Goal: Task Accomplishment & Management: Manage account settings

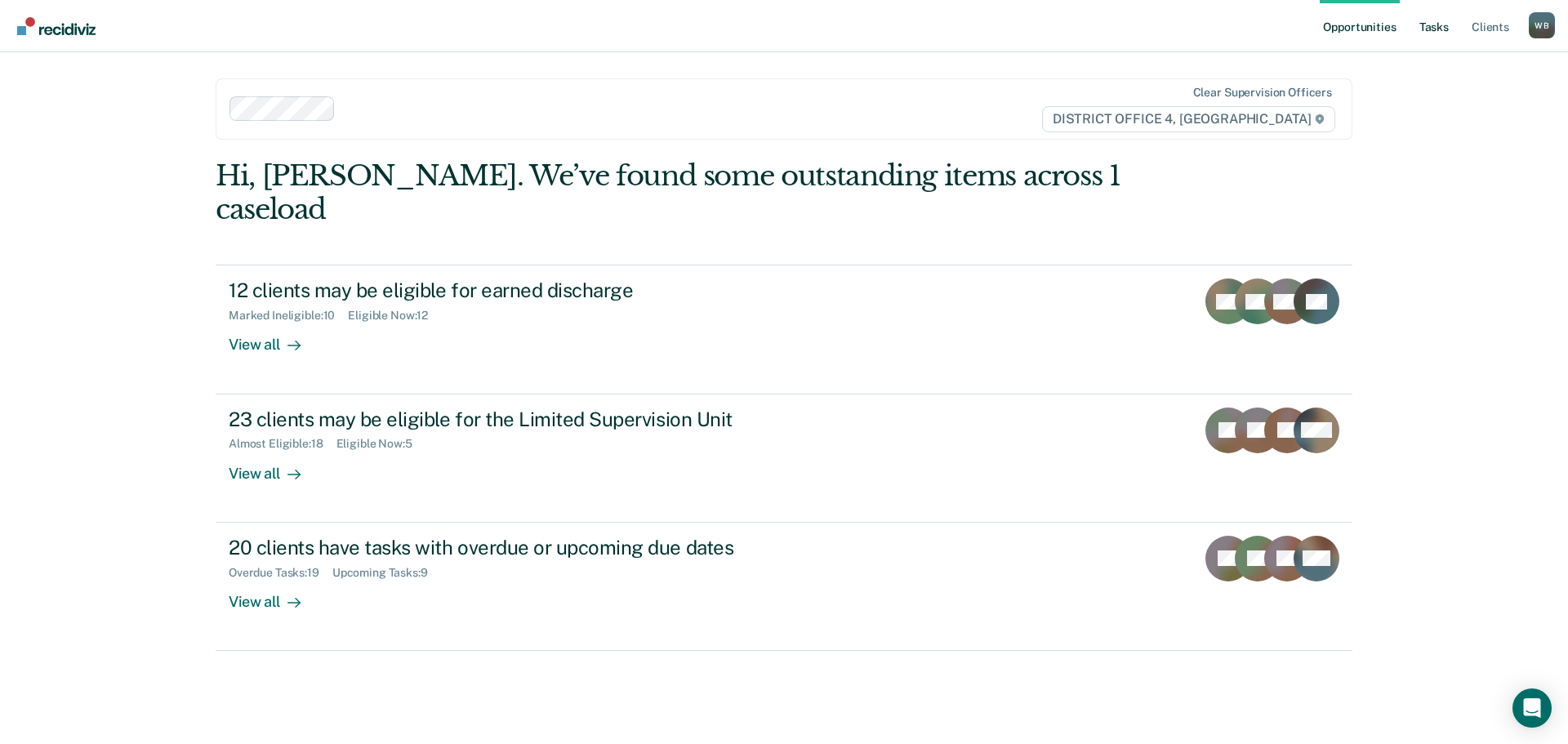
click at [1423, 23] on link "Tasks" at bounding box center [1434, 26] width 36 height 53
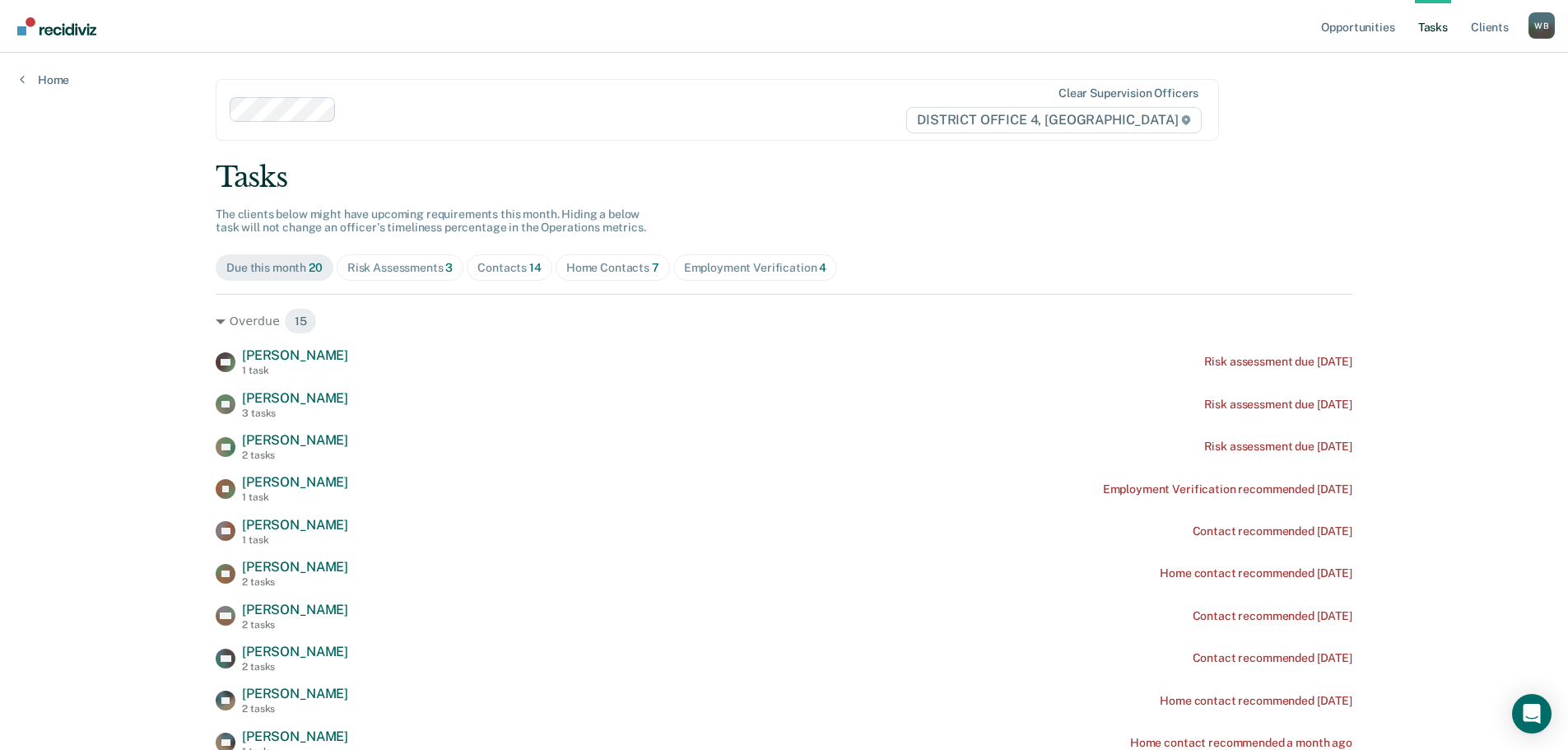
click at [572, 265] on div "Home Contacts 7" at bounding box center [613, 268] width 93 height 14
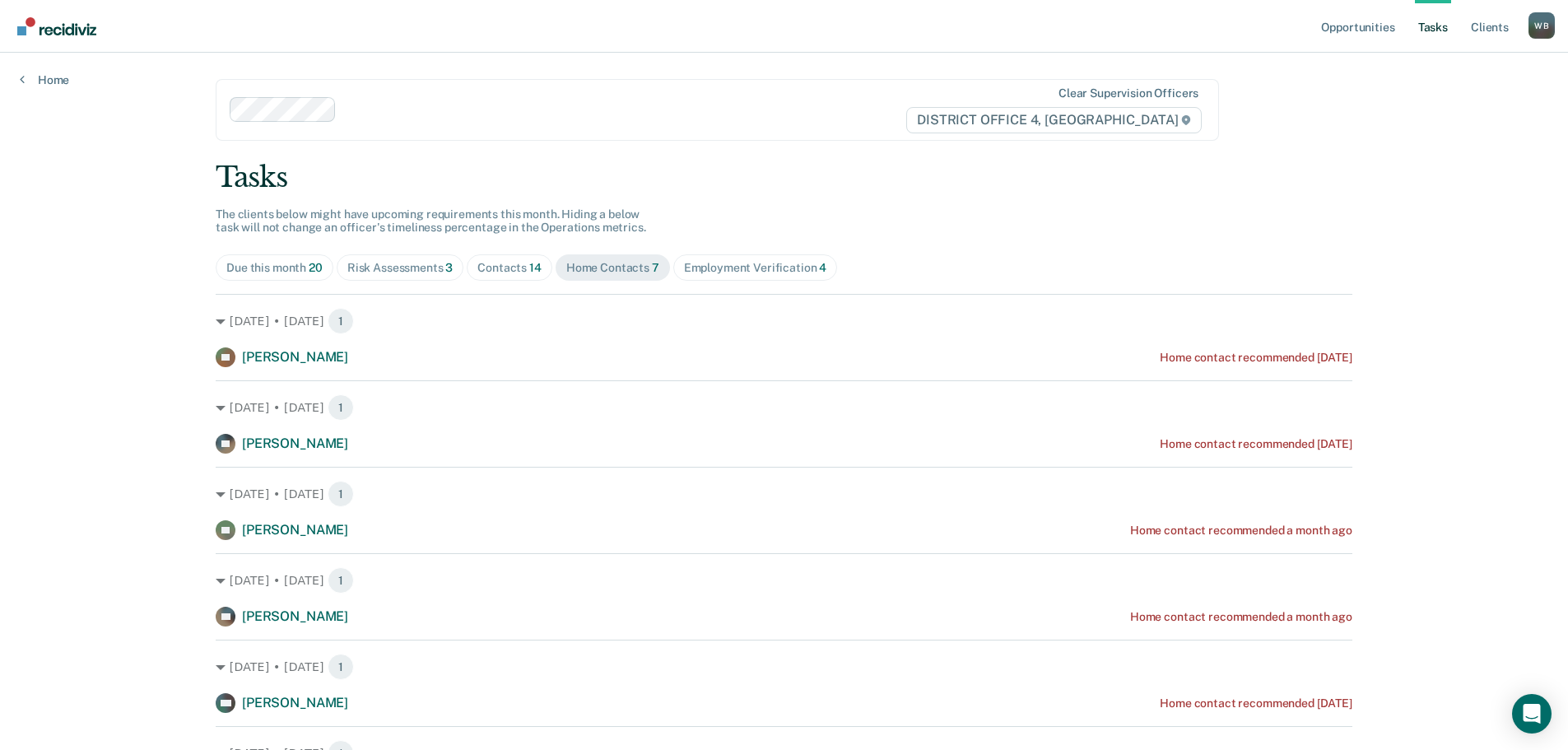
click at [488, 274] on div "Contacts 14" at bounding box center [509, 268] width 65 height 14
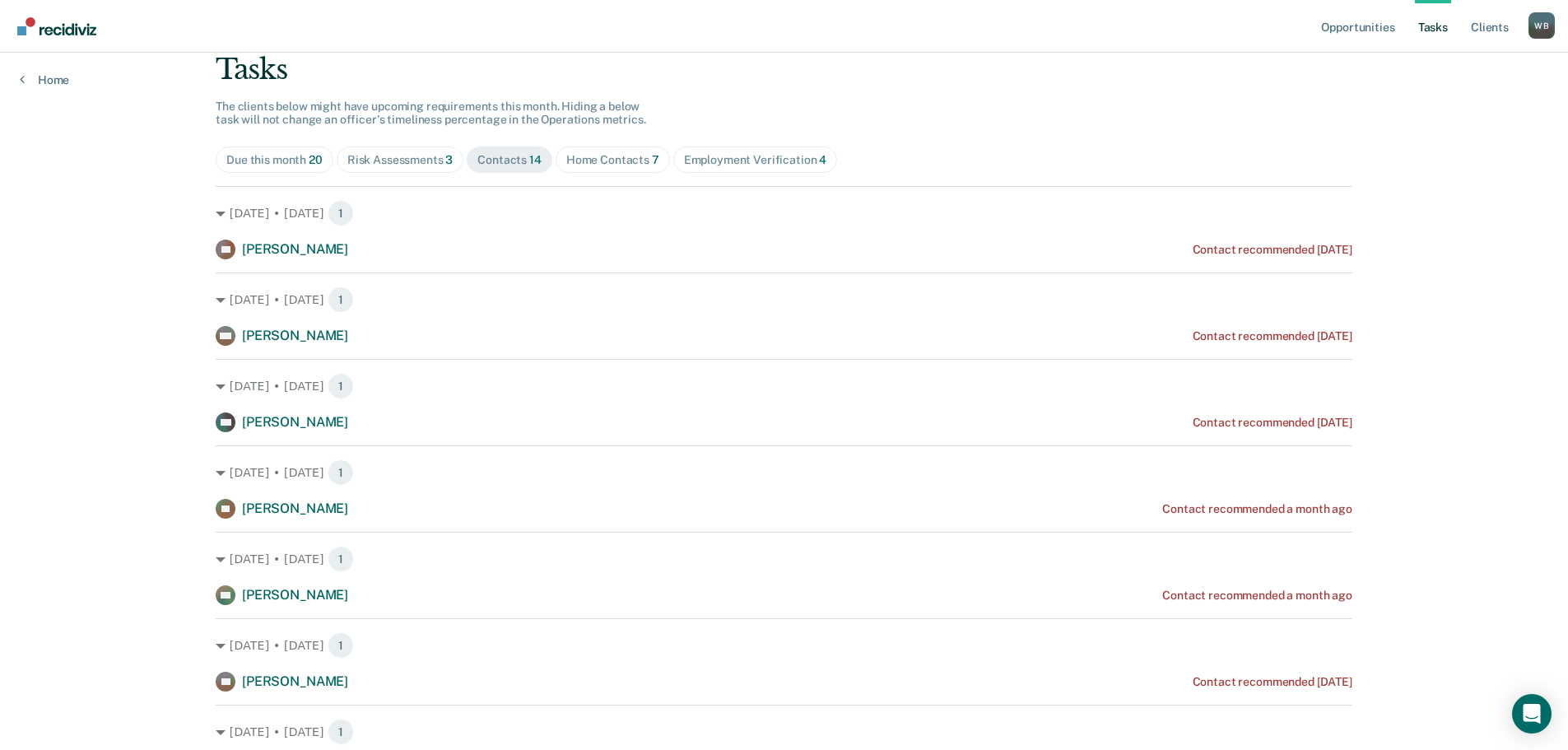
scroll to position [82, 0]
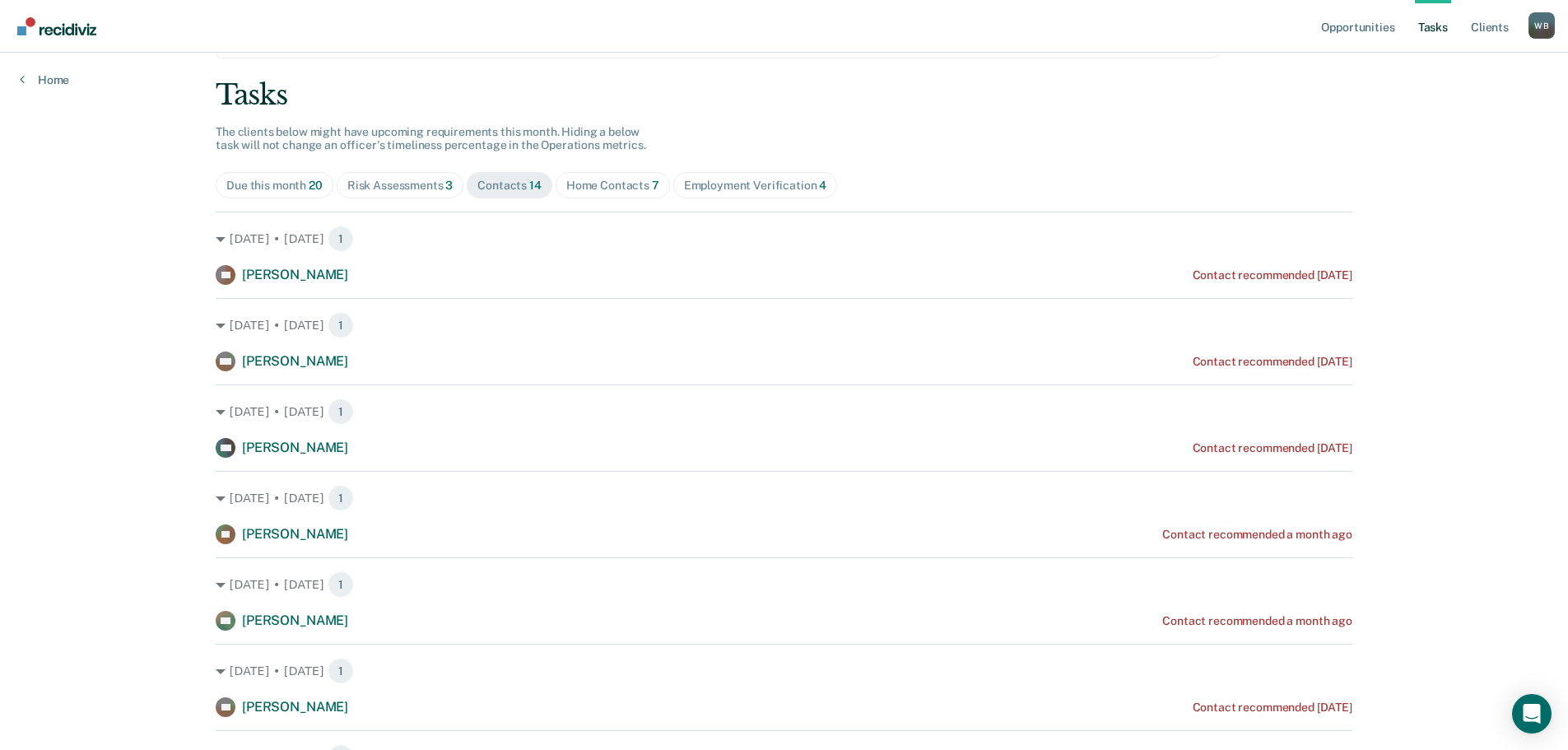
click at [590, 188] on div "Home Contacts 7" at bounding box center [613, 185] width 93 height 14
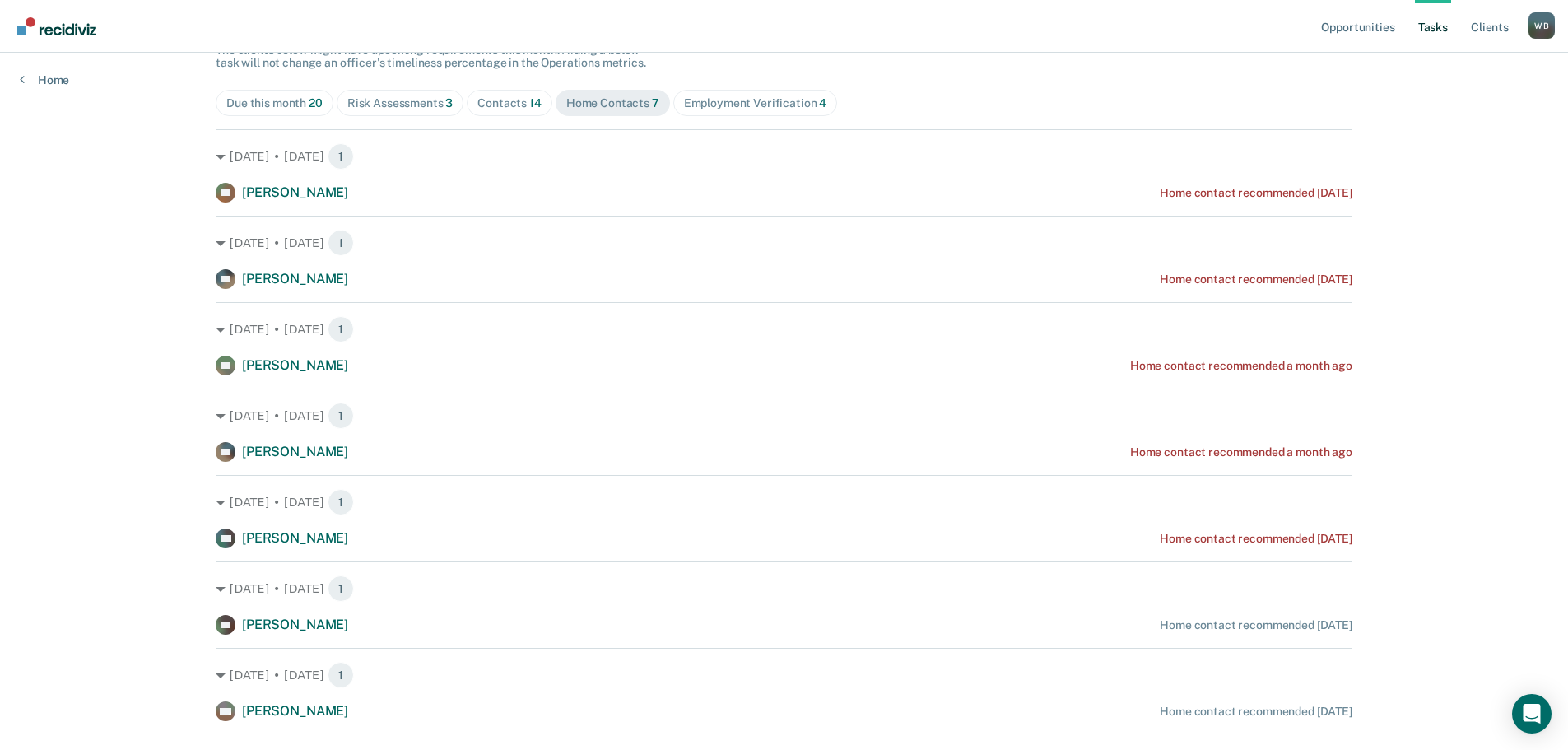
scroll to position [201, 0]
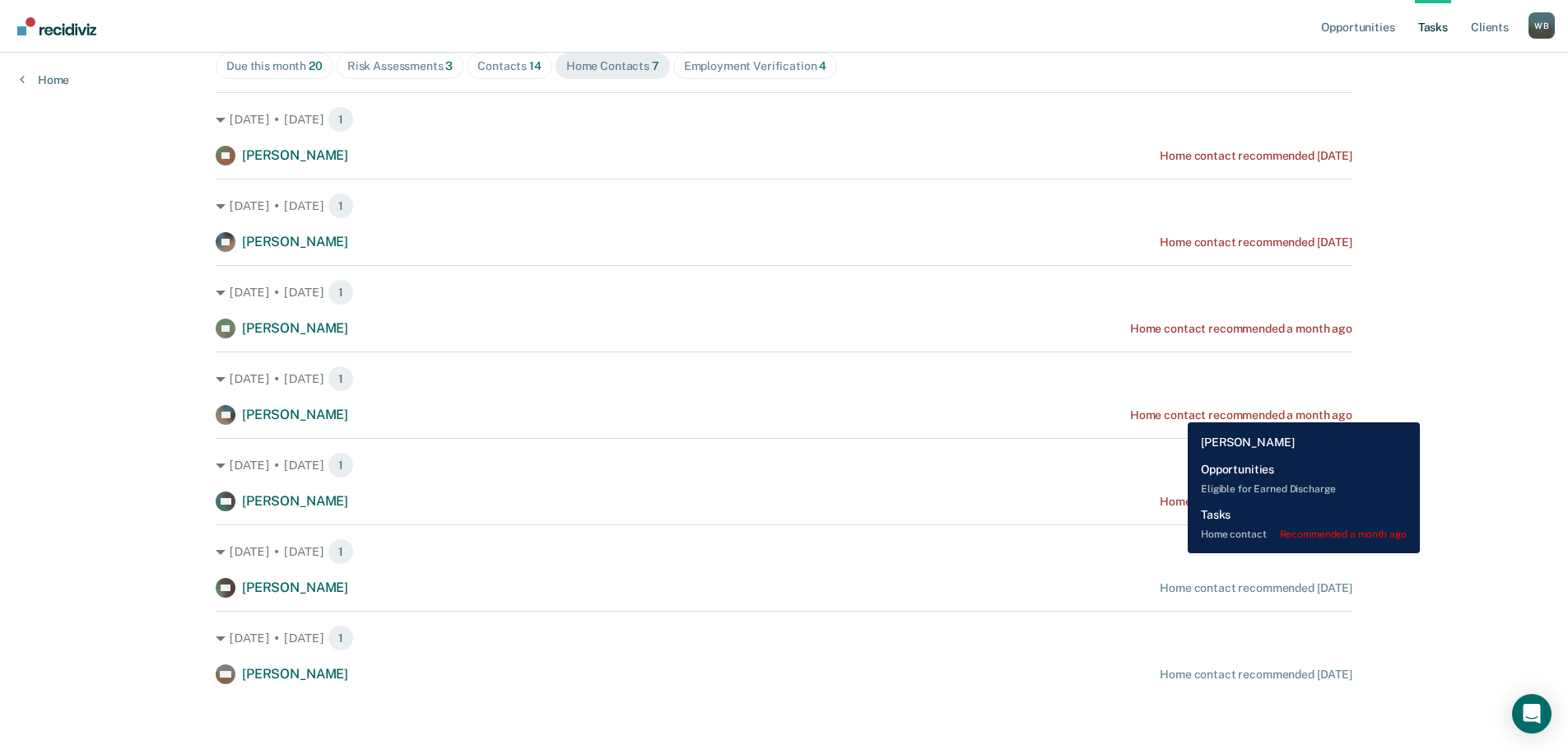
click at [1176, 410] on div "Home contact recommended a month ago" at bounding box center [1241, 415] width 223 height 14
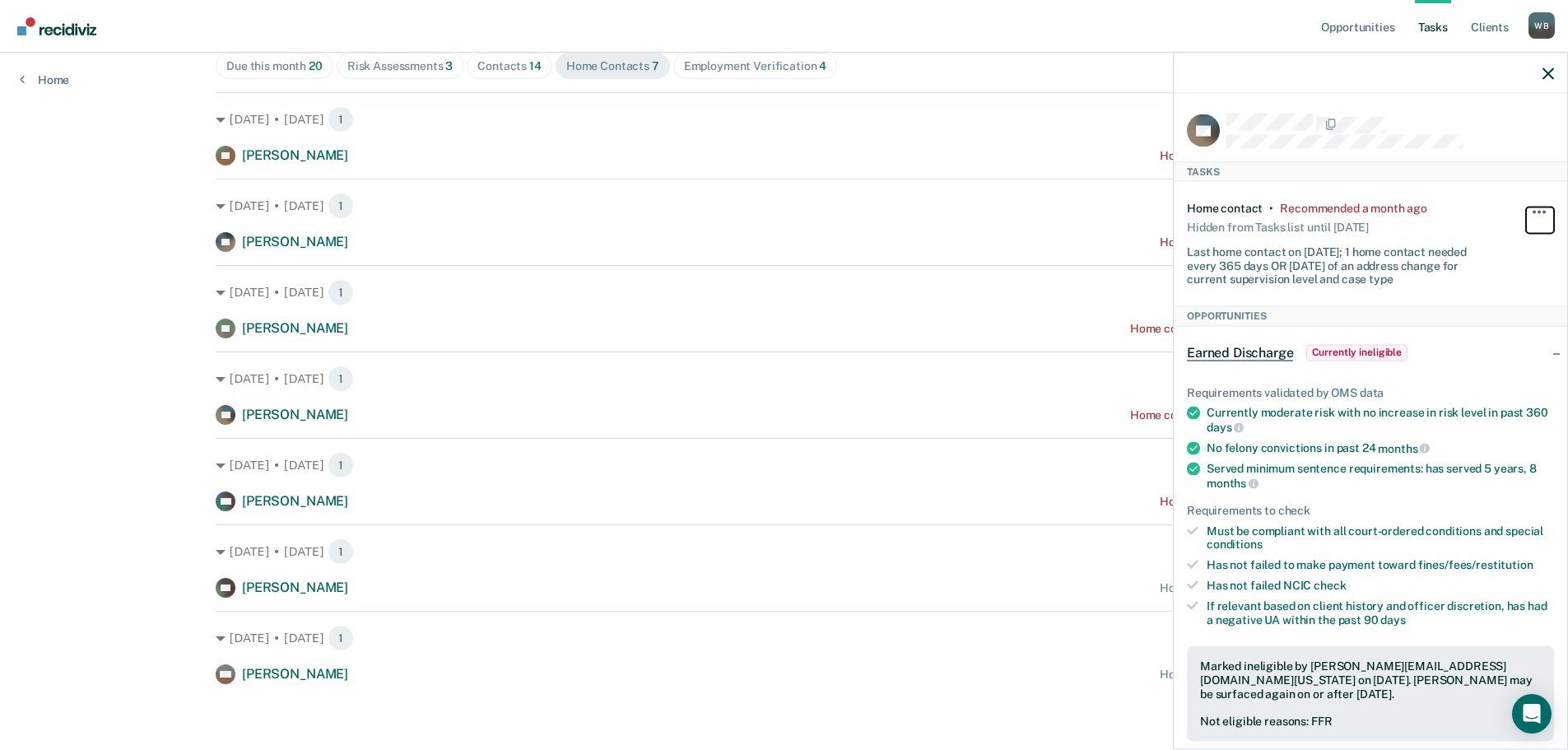
click at [1534, 216] on button "button" at bounding box center [1539, 219] width 28 height 26
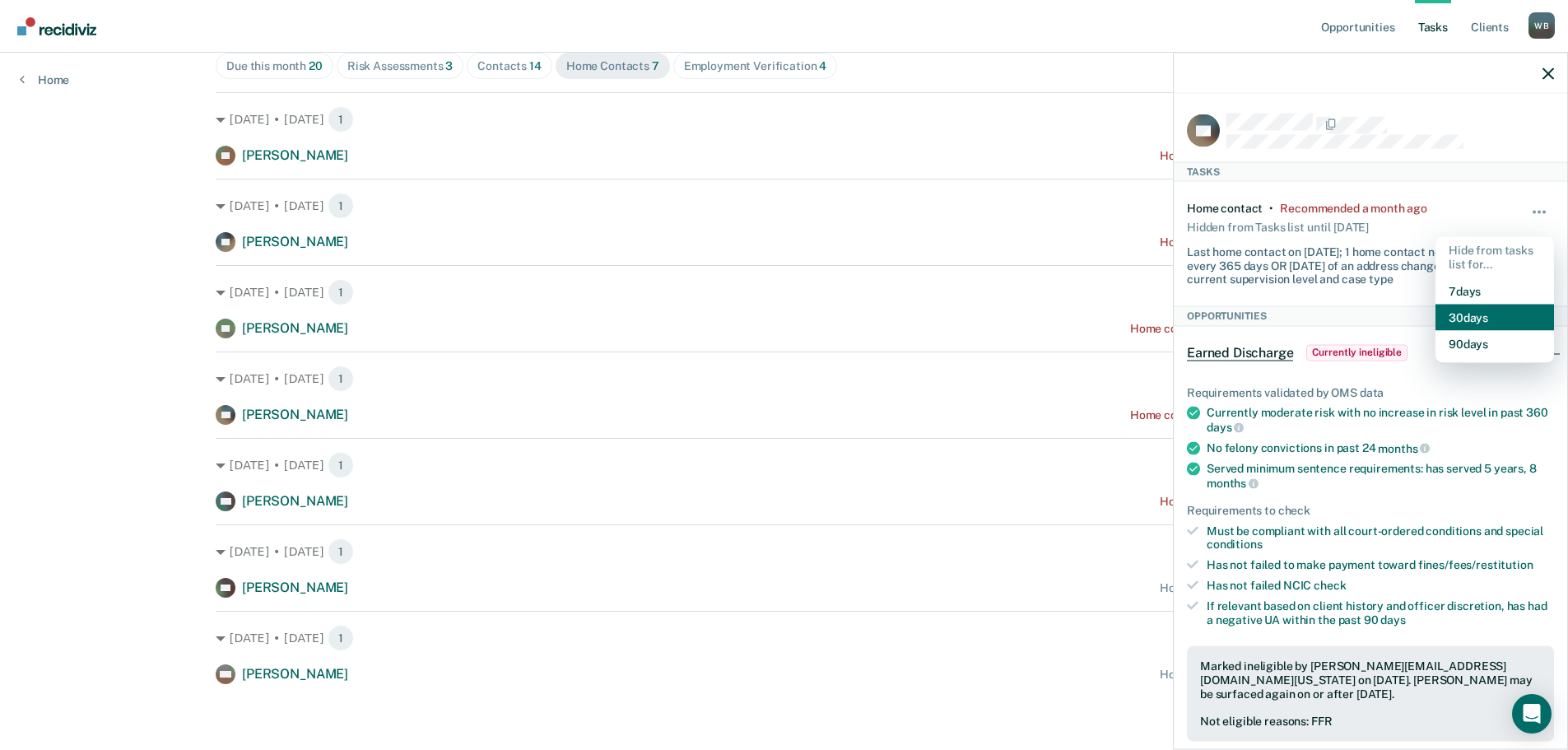
click at [1498, 319] on button "30 days" at bounding box center [1494, 316] width 119 height 26
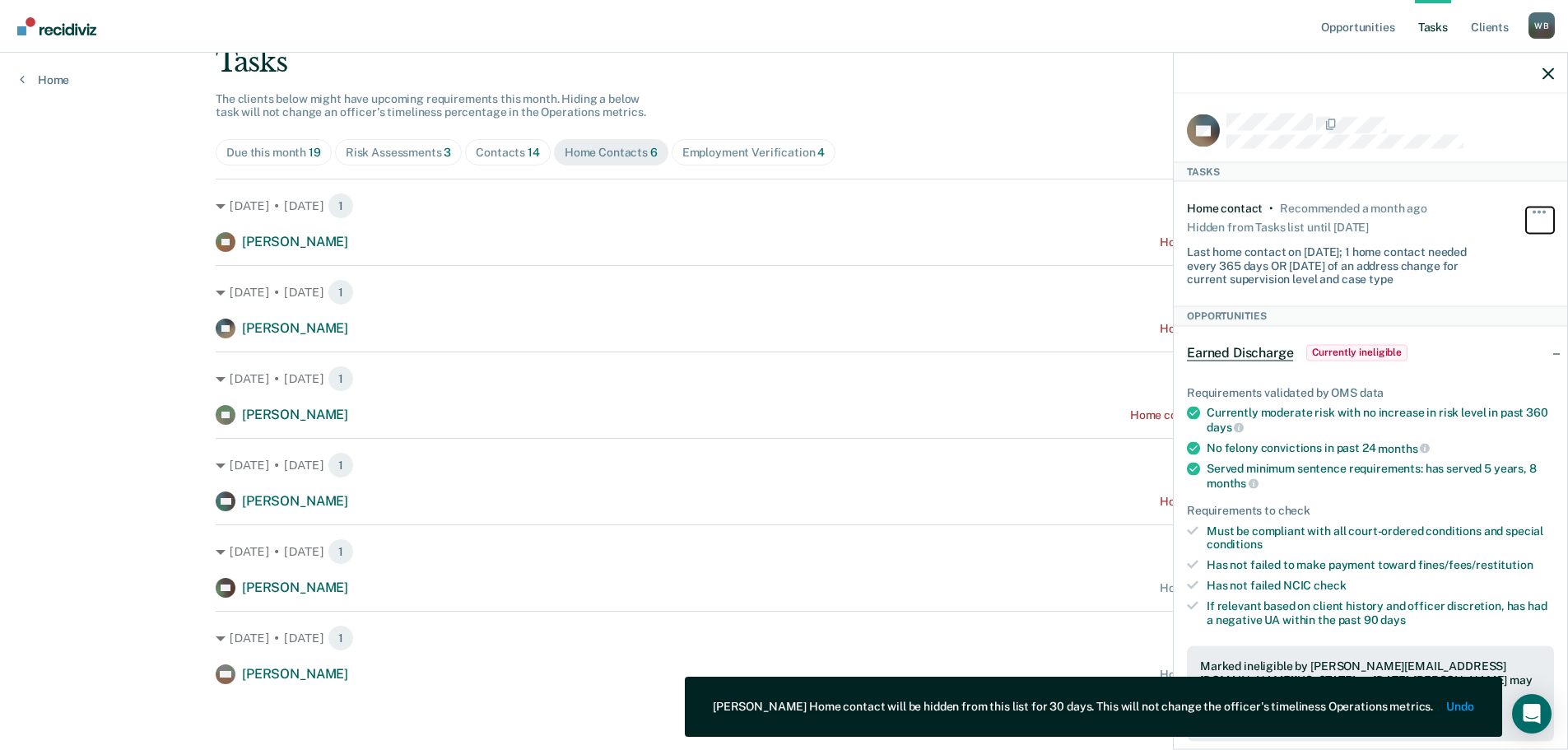
scroll to position [116, 0]
click at [1546, 76] on icon "button" at bounding box center [1548, 73] width 12 height 12
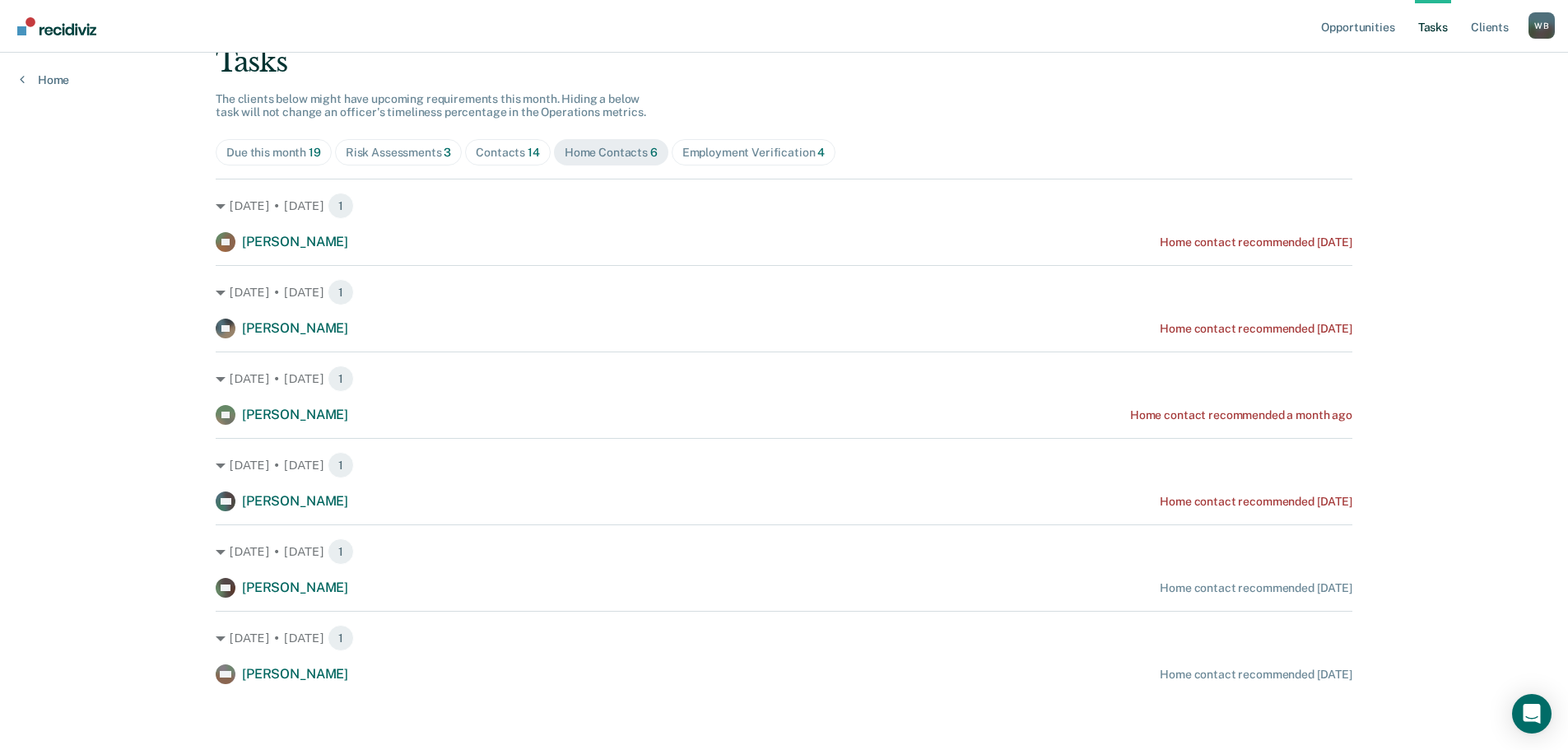
click at [507, 143] on span "Contacts 14" at bounding box center [508, 151] width 86 height 26
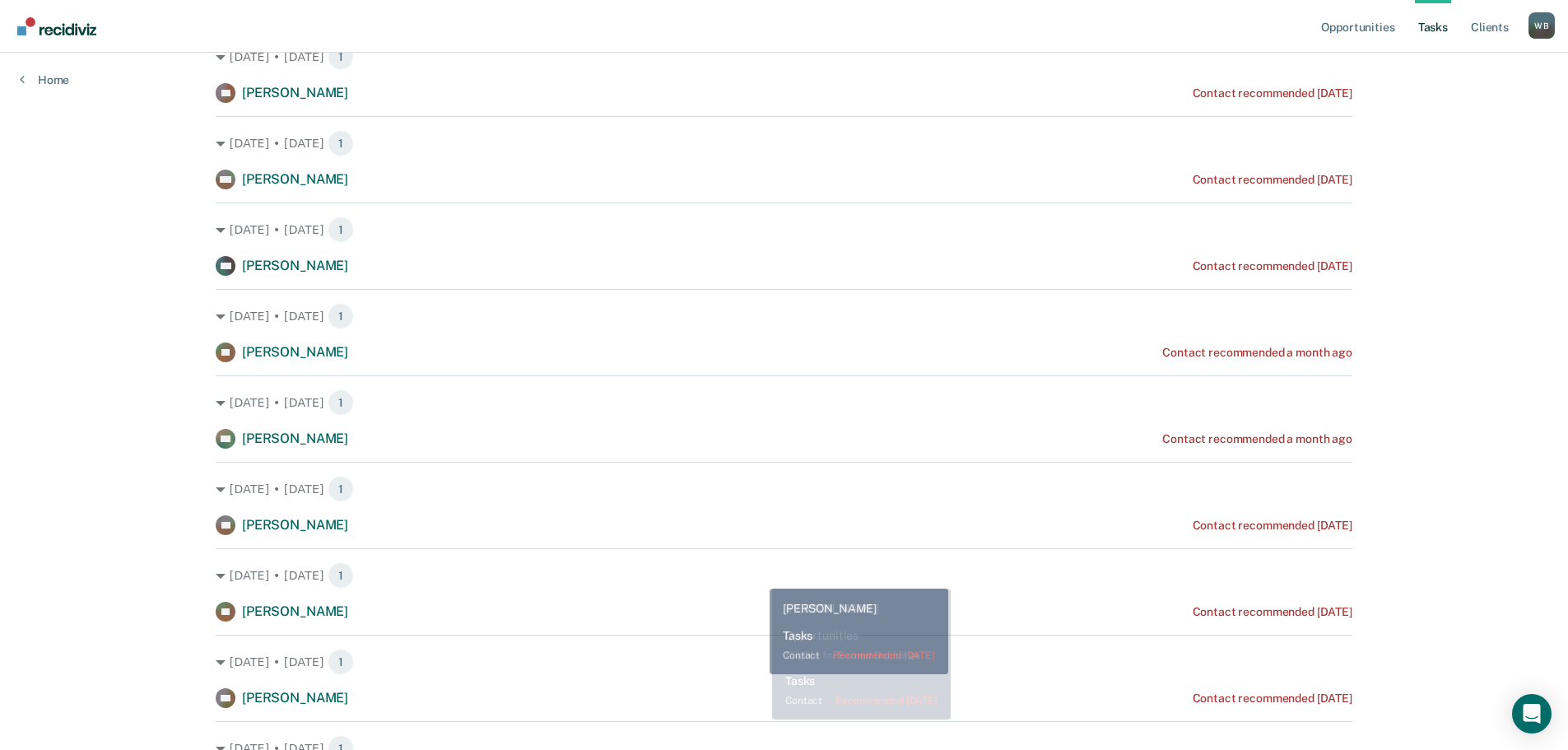
scroll to position [66, 0]
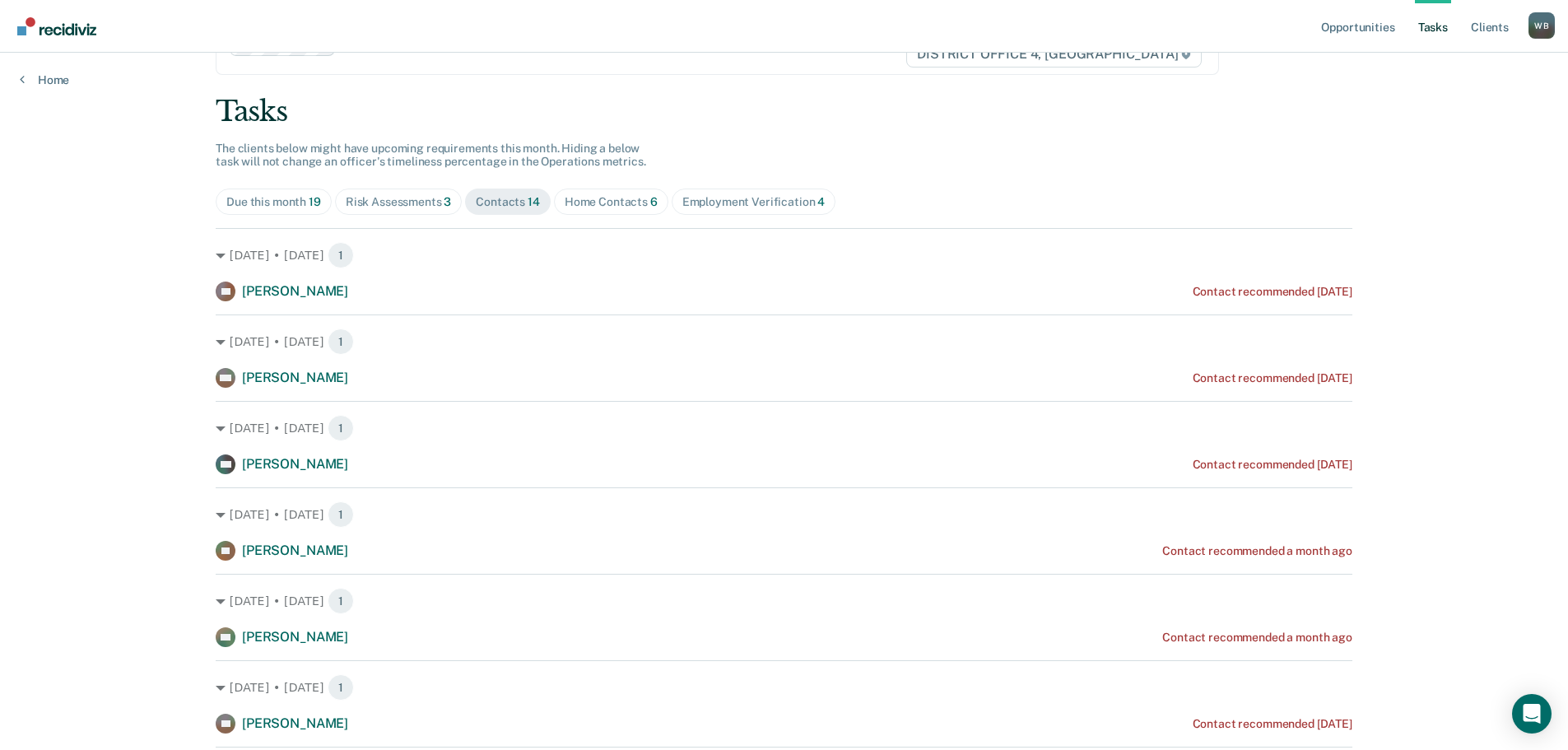
click at [688, 202] on div "Employment Verification 4" at bounding box center [754, 201] width 144 height 14
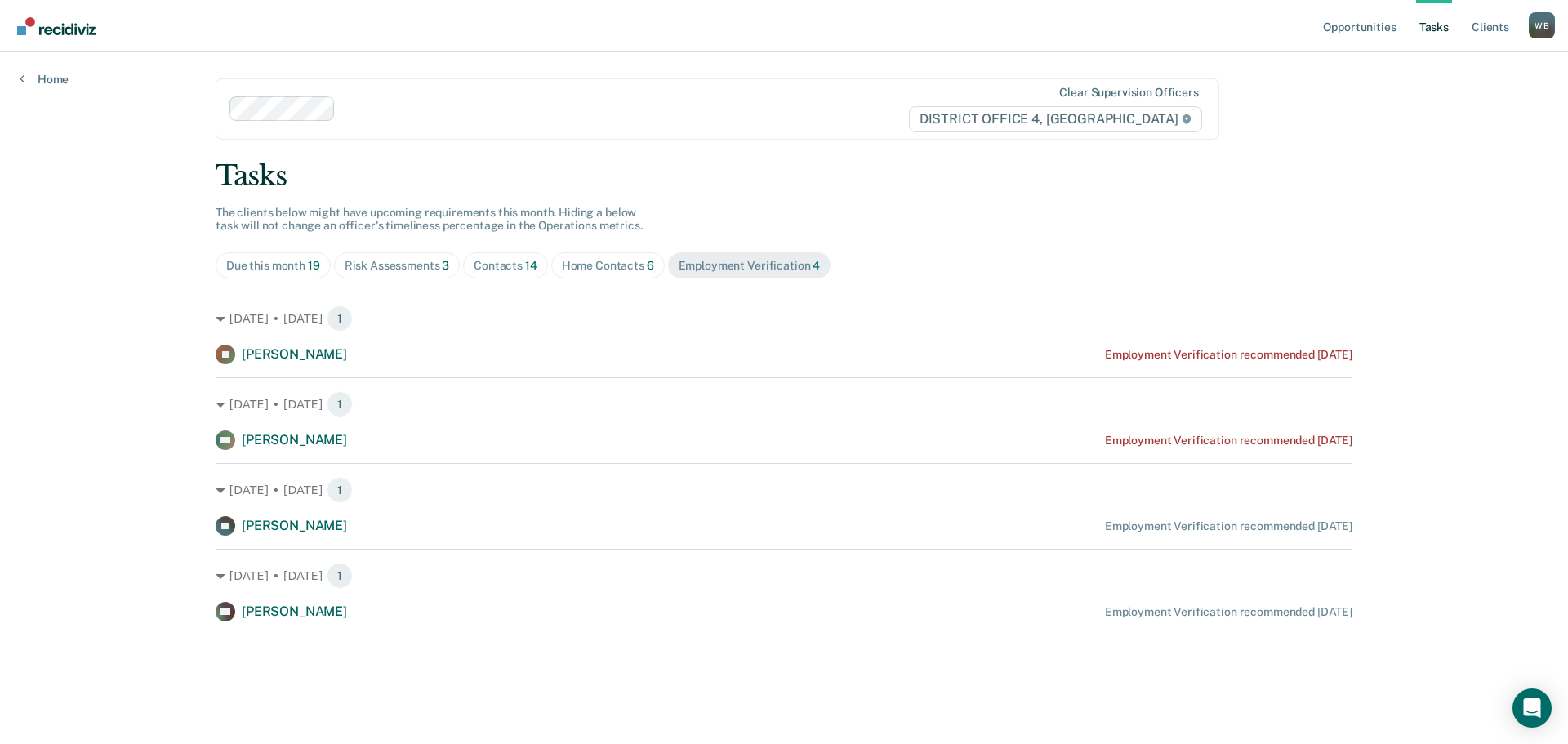
click at [577, 266] on div "Home Contacts 6" at bounding box center [608, 266] width 93 height 14
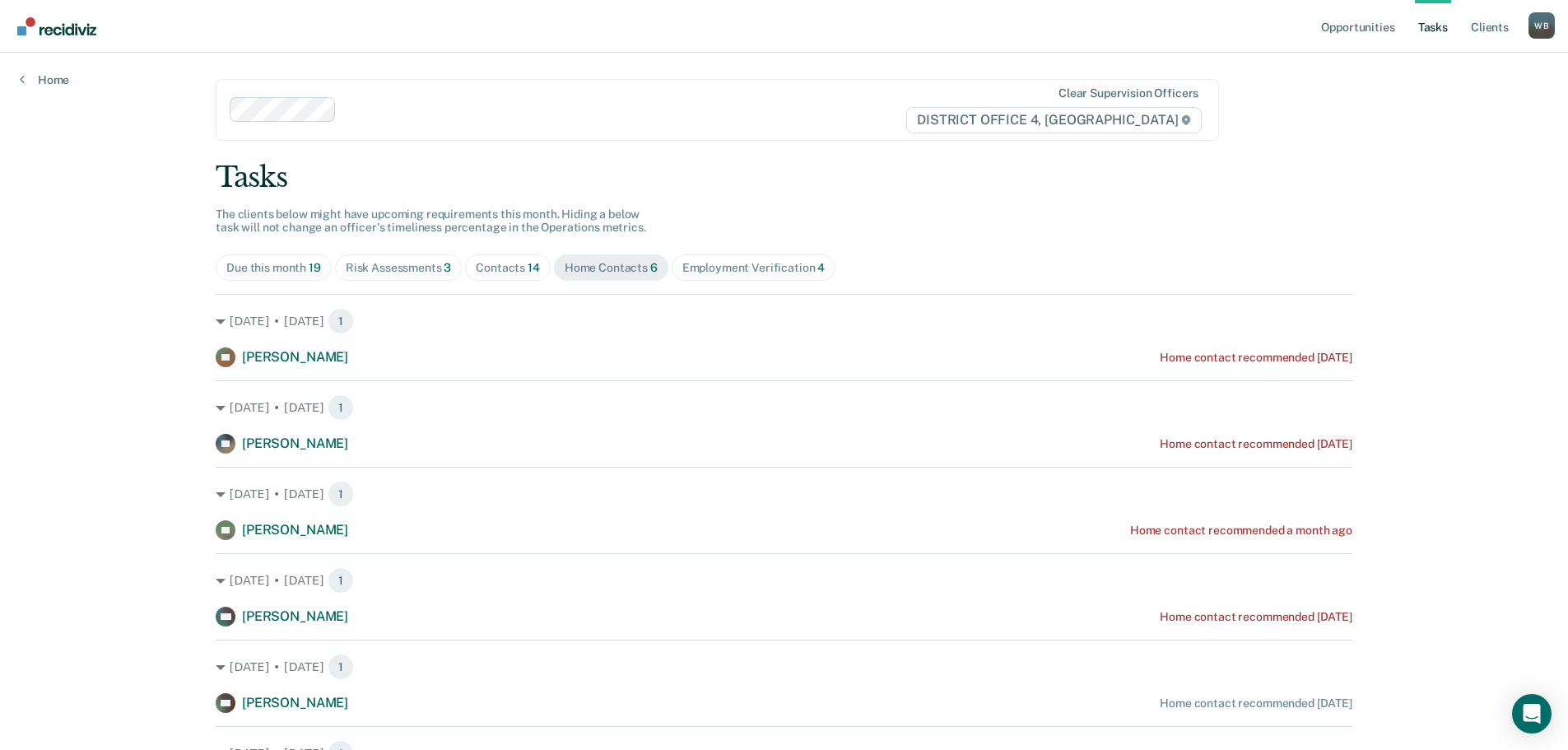
click at [504, 273] on div "Contacts 14" at bounding box center [508, 268] width 65 height 14
click at [356, 273] on div "Risk Assessments 3" at bounding box center [399, 268] width 106 height 14
